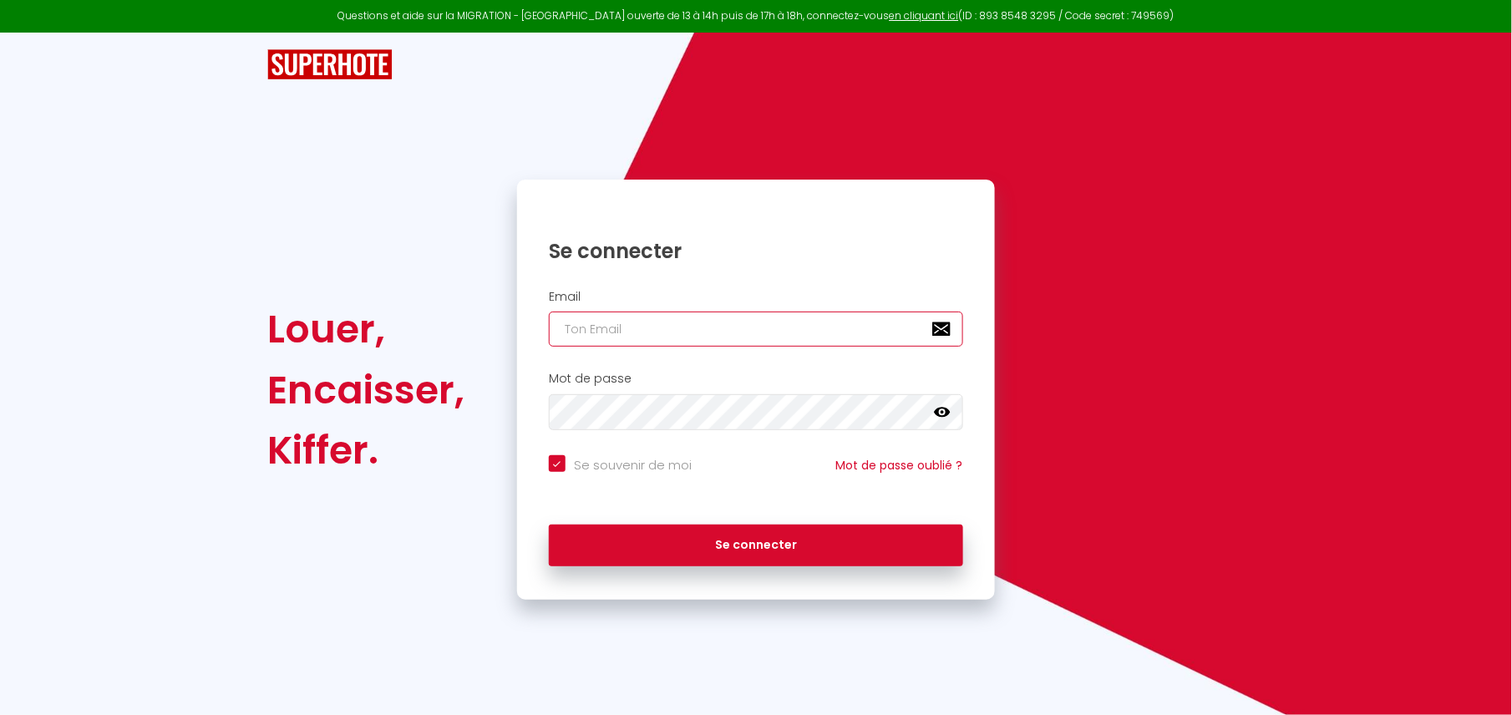
checkbox input "true"
click at [657, 325] on input "email" at bounding box center [756, 329] width 414 height 35
type input "[EMAIL_ADDRESS][DOMAIN_NAME]"
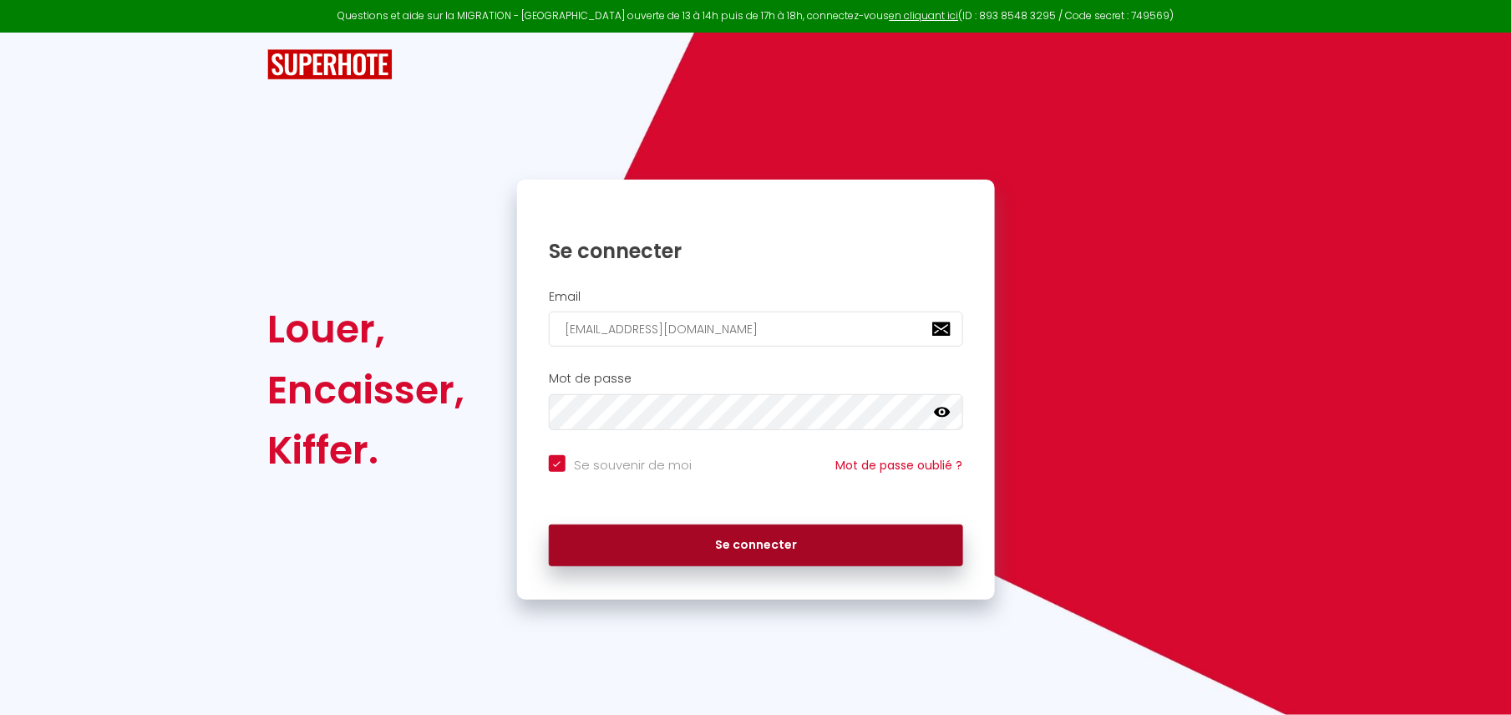
click at [658, 530] on button "Se connecter" at bounding box center [756, 546] width 414 height 42
checkbox input "true"
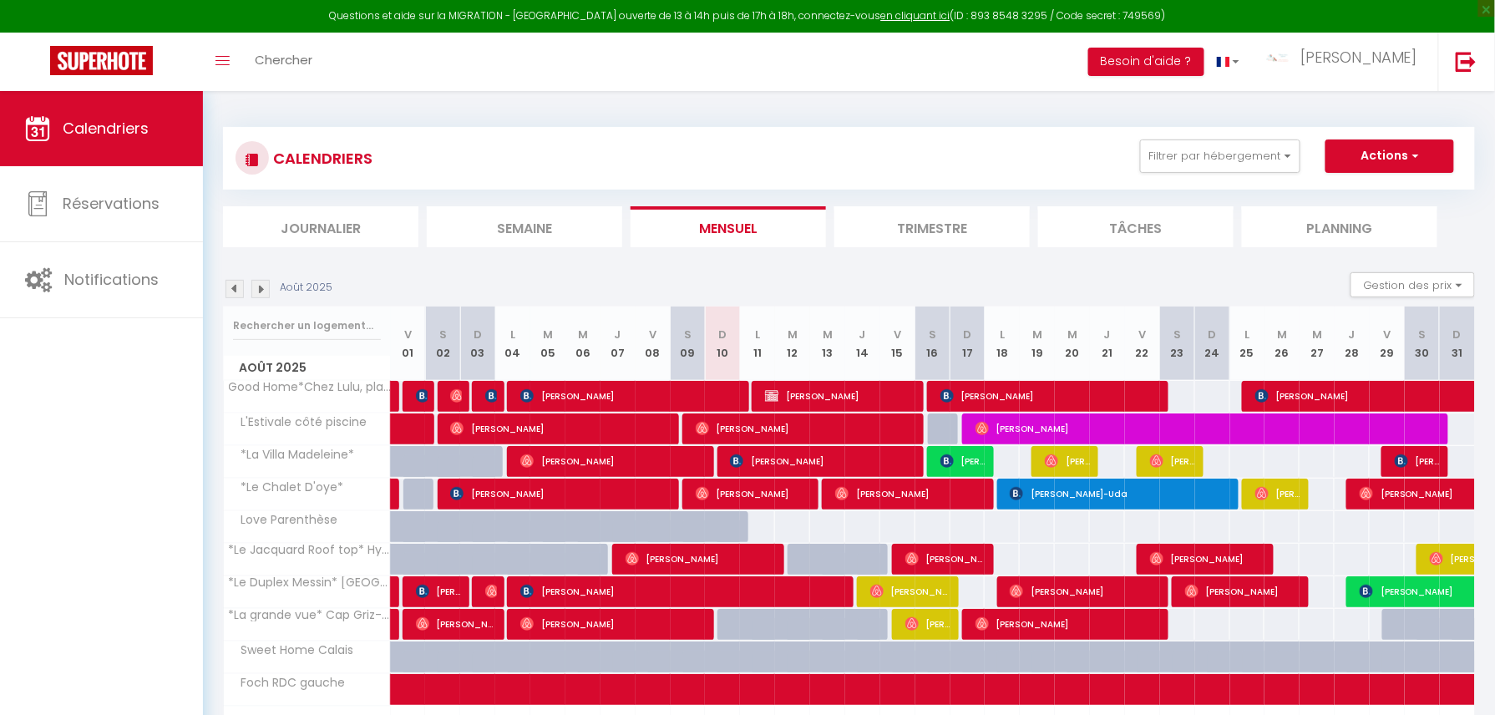
click at [586, 229] on li "Semaine" at bounding box center [524, 226] width 195 height 41
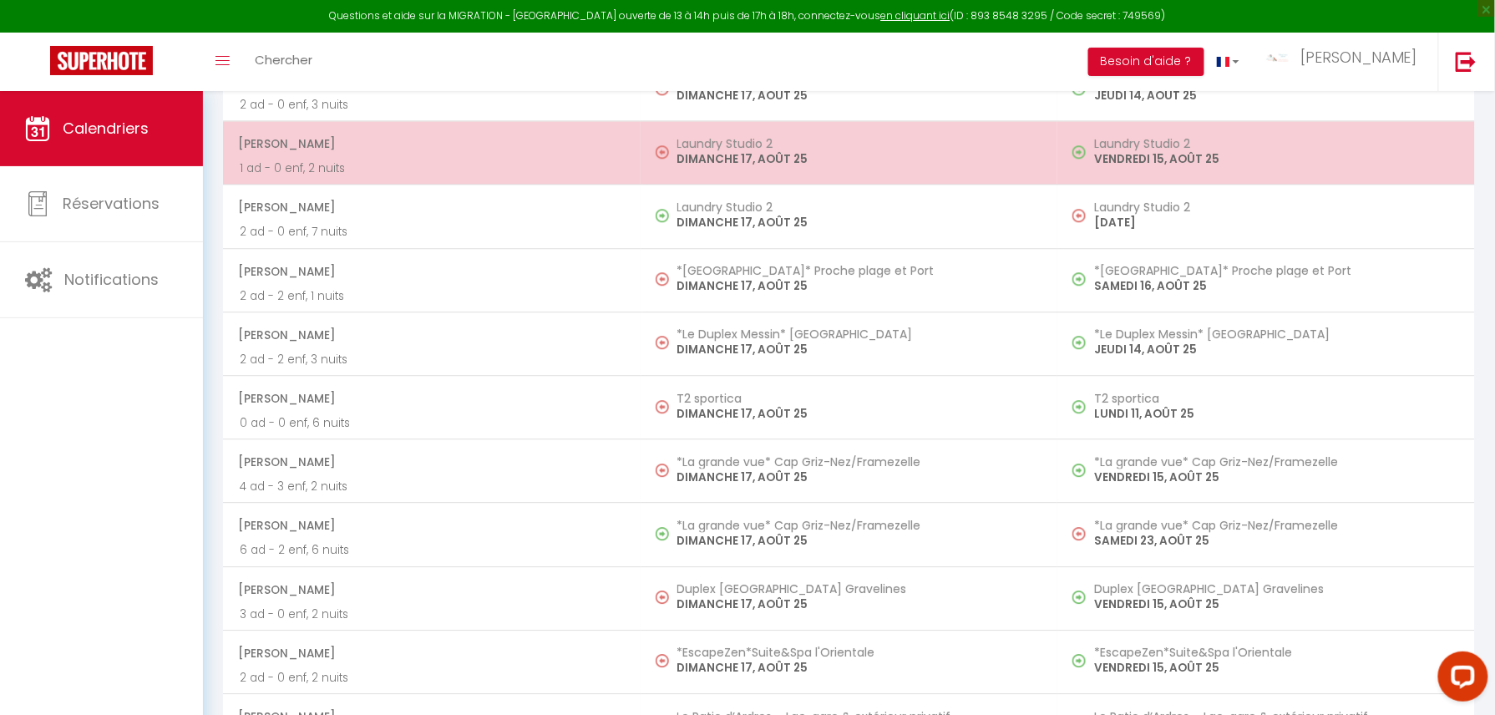
scroll to position [8234, 0]
